Goal: Check status: Check status

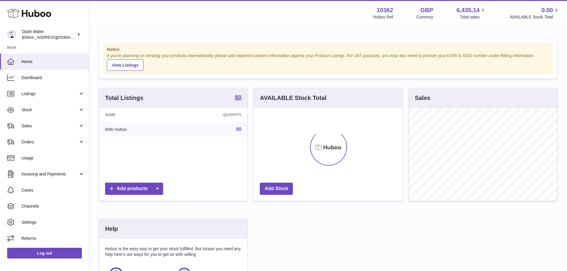
scroll to position [93, 148]
click at [22, 123] on span "Sales" at bounding box center [49, 126] width 57 height 6
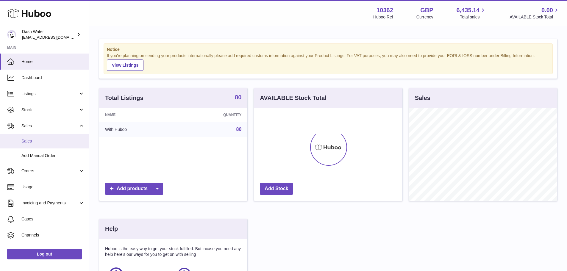
click at [28, 141] on span "Sales" at bounding box center [52, 141] width 63 height 6
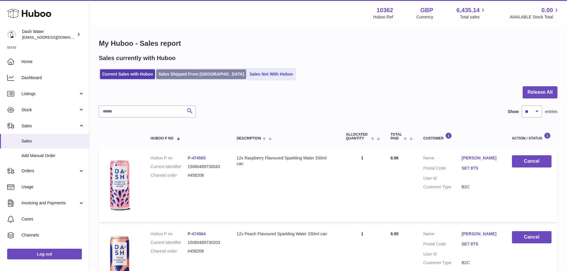
click at [198, 75] on link "Sales Shipped From [GEOGRAPHIC_DATA]" at bounding box center [201, 74] width 90 height 10
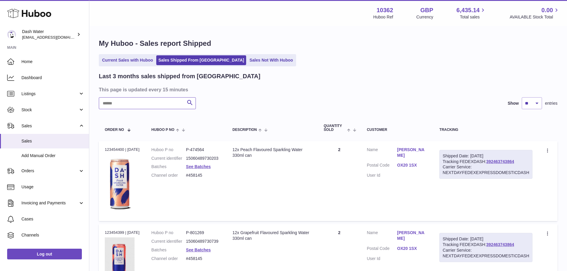
click at [152, 104] on input "text" at bounding box center [147, 103] width 97 height 12
paste input "******"
click at [208, 169] on link "See Batches" at bounding box center [198, 166] width 25 height 5
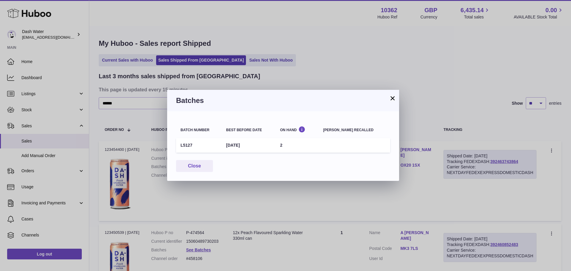
click at [189, 145] on td "L5127" at bounding box center [199, 145] width 46 height 15
copy td "L5127"
click at [391, 98] on button "×" at bounding box center [392, 98] width 7 height 7
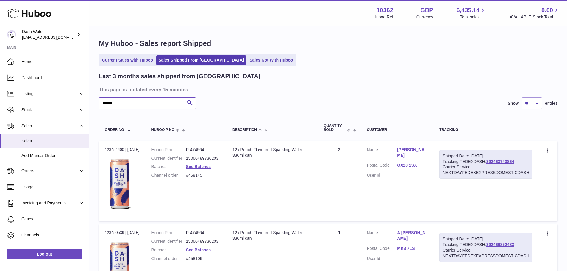
click at [116, 106] on input "******" at bounding box center [147, 103] width 97 height 12
paste input "******"
type input "**********"
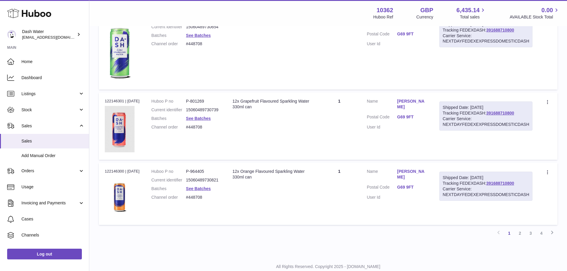
scroll to position [714, 0]
click at [206, 190] on link "See Batches" at bounding box center [198, 188] width 25 height 5
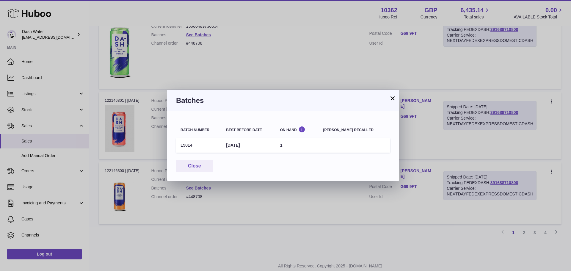
click at [186, 145] on td "L5014" at bounding box center [199, 145] width 46 height 15
copy td "L5014"
click at [392, 99] on button "×" at bounding box center [392, 98] width 7 height 7
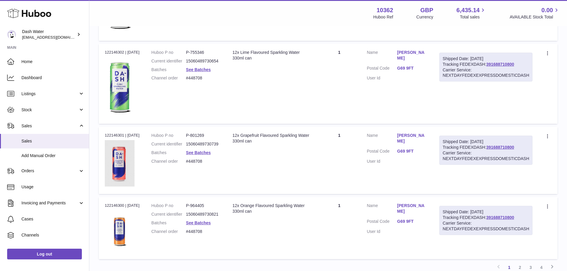
scroll to position [732, 0]
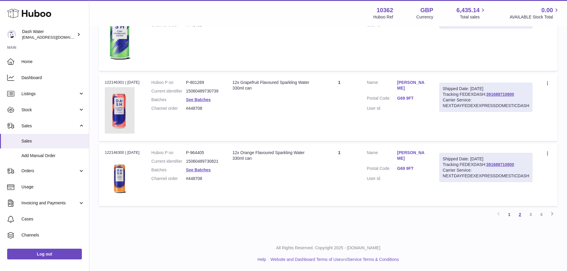
click at [518, 212] on link "2" at bounding box center [519, 214] width 11 height 11
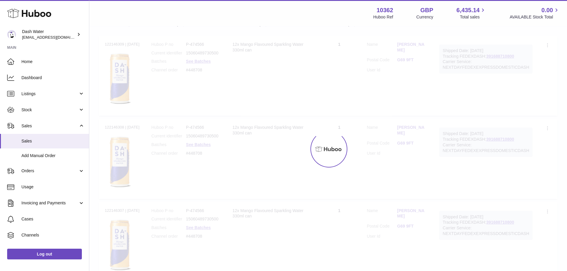
scroll to position [27, 0]
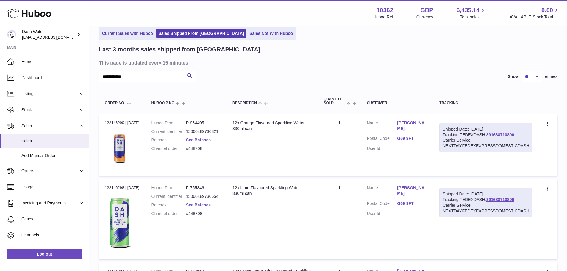
click at [211, 142] on link "See Batches" at bounding box center [198, 139] width 25 height 5
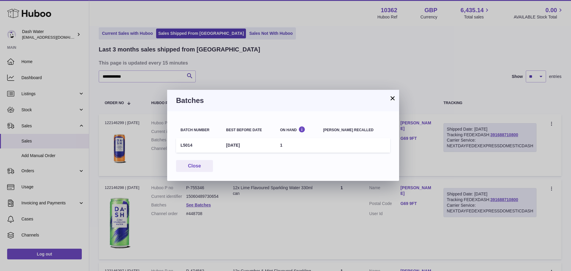
click at [186, 143] on td "L5014" at bounding box center [199, 145] width 46 height 15
copy td "L5014"
click at [392, 98] on button "×" at bounding box center [392, 98] width 7 height 7
